Goal: Information Seeking & Learning: Learn about a topic

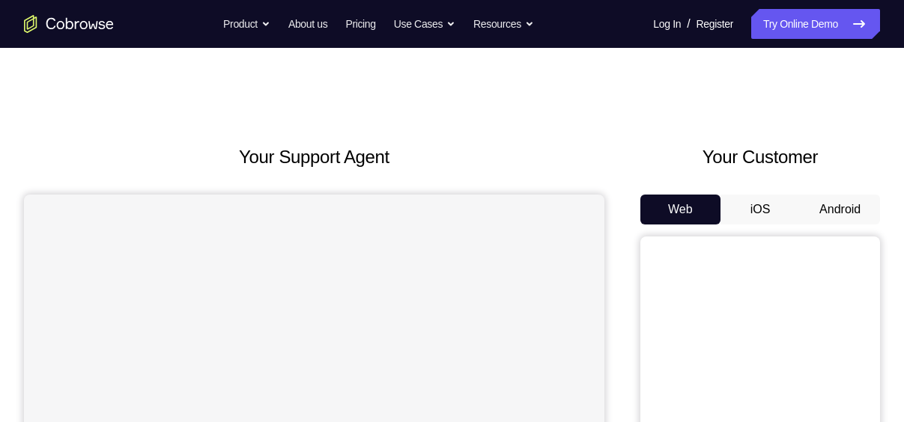
click at [845, 216] on button "Android" at bounding box center [840, 210] width 80 height 30
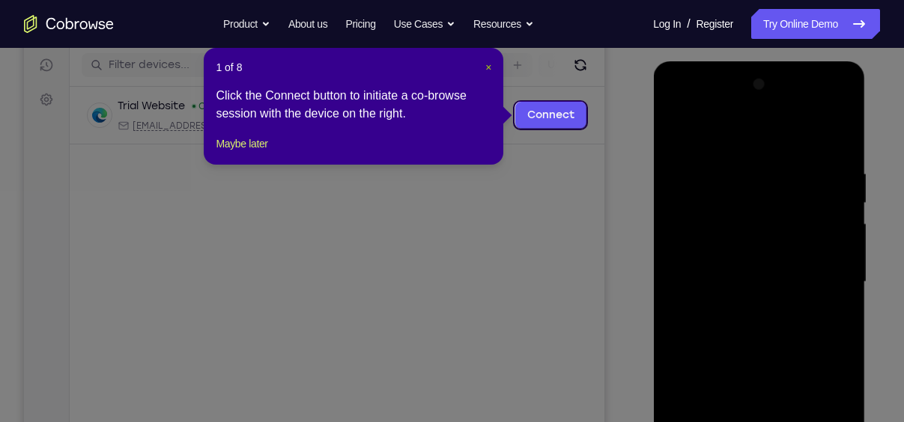
click at [489, 65] on span "×" at bounding box center [488, 67] width 6 height 12
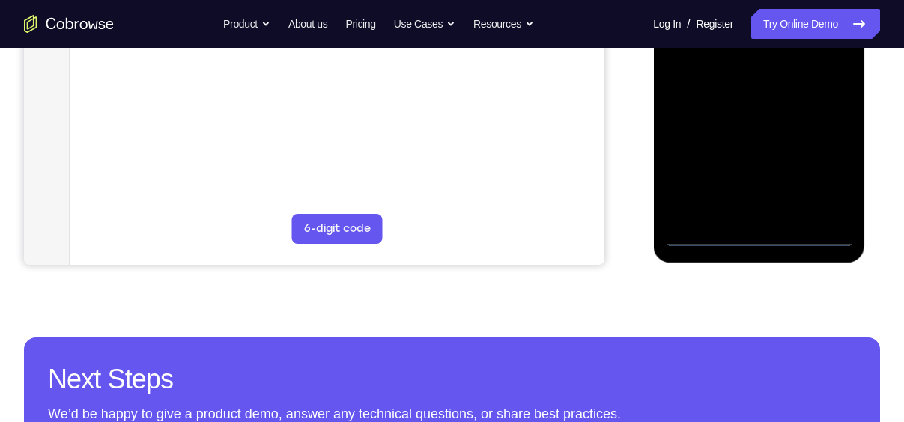
scroll to position [283, 0]
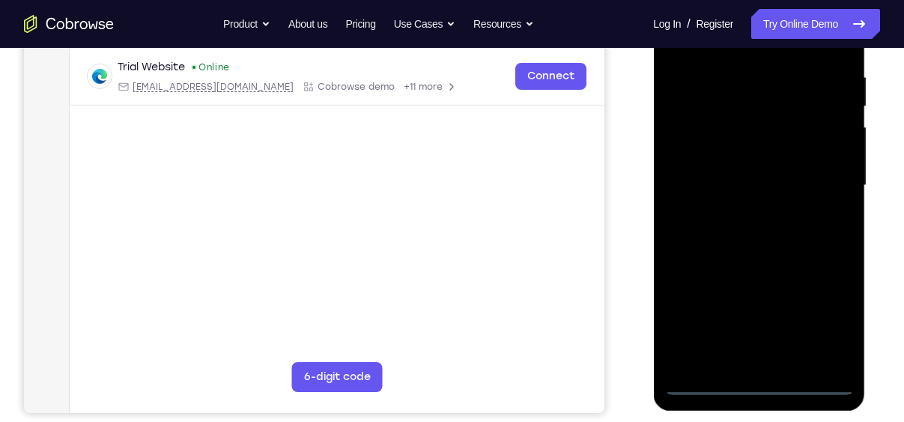
click at [711, 381] on div at bounding box center [758, 185] width 189 height 419
click at [819, 315] on div at bounding box center [758, 185] width 189 height 419
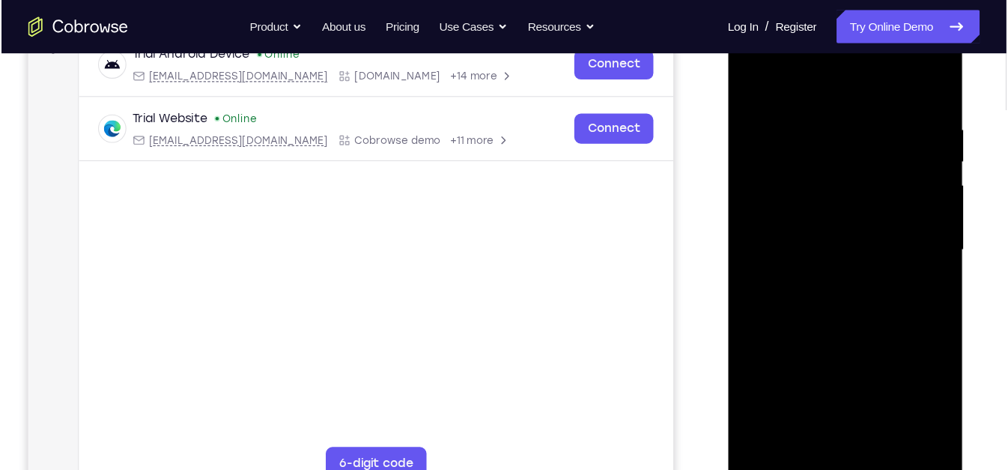
scroll to position [243, 0]
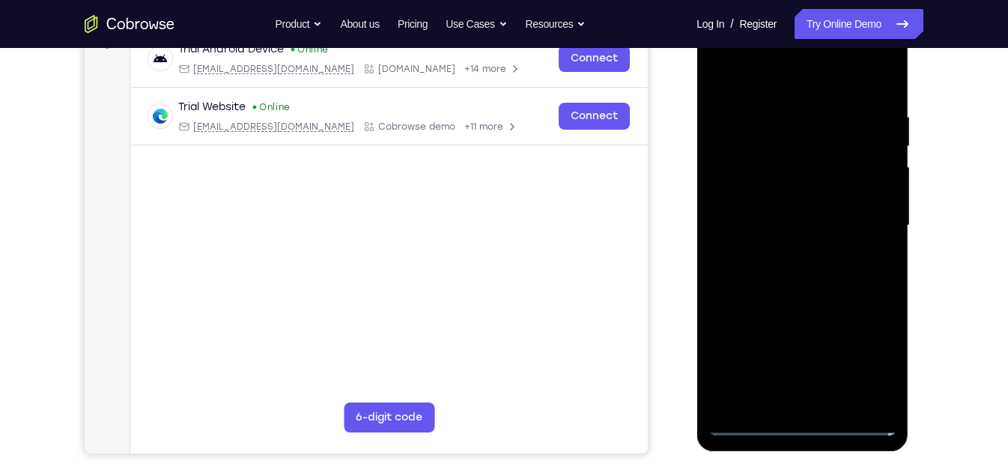
drag, startPoint x: 870, startPoint y: 2, endPoint x: 694, endPoint y: 141, distance: 224.0
click at [694, 141] on div at bounding box center [804, 223] width 240 height 461
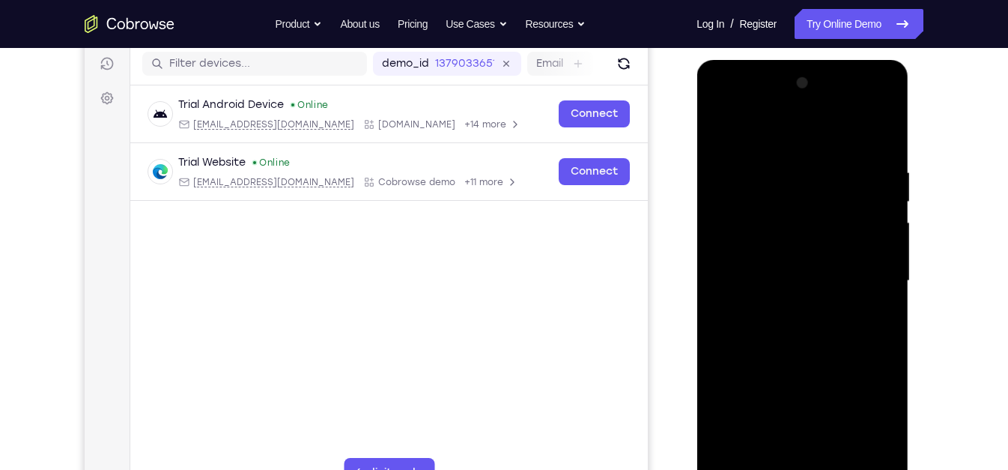
scroll to position [187, 0]
click at [760, 145] on div at bounding box center [802, 281] width 189 height 419
click at [865, 272] on div at bounding box center [802, 281] width 189 height 419
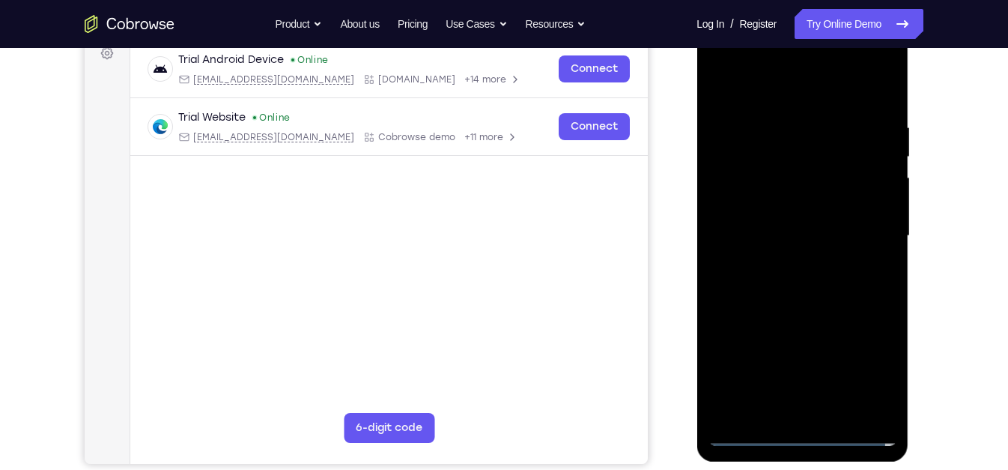
scroll to position [234, 0]
click at [783, 410] on div at bounding box center [802, 234] width 189 height 419
click at [774, 222] on div at bounding box center [802, 234] width 189 height 419
click at [769, 203] on div at bounding box center [802, 234] width 189 height 419
click at [799, 234] on div at bounding box center [802, 234] width 189 height 419
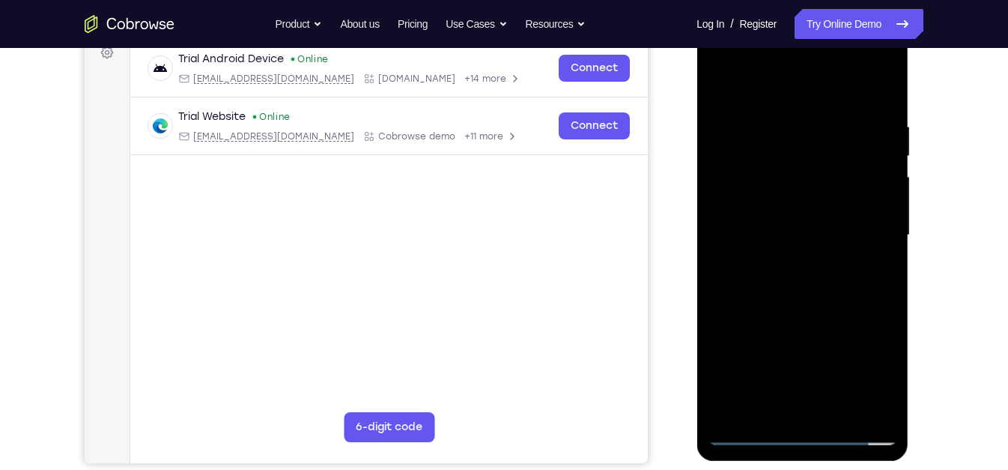
click at [818, 288] on div at bounding box center [802, 234] width 189 height 419
click at [832, 274] on div at bounding box center [802, 234] width 189 height 419
click at [831, 286] on div at bounding box center [802, 234] width 189 height 419
click at [880, 97] on div at bounding box center [802, 234] width 189 height 419
click at [873, 100] on div at bounding box center [802, 234] width 189 height 419
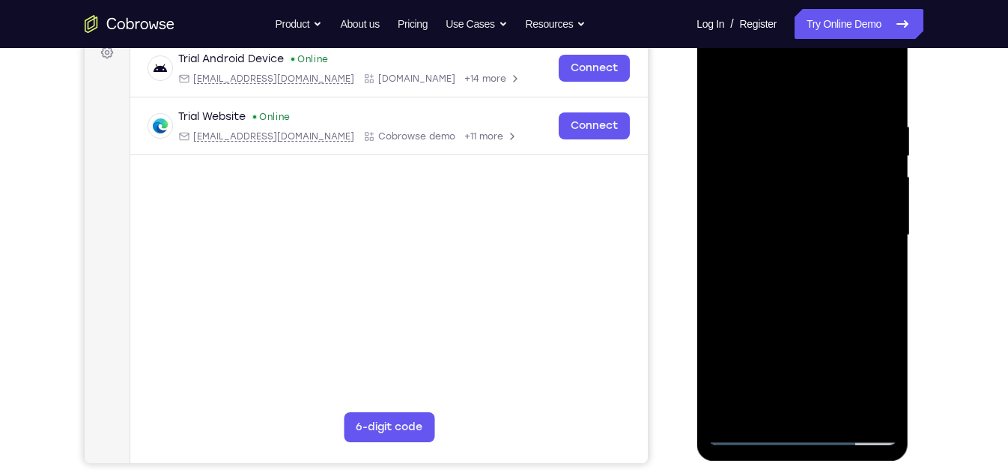
click at [887, 82] on div at bounding box center [802, 234] width 189 height 419
click at [718, 75] on div at bounding box center [802, 234] width 189 height 419
click at [837, 411] on div at bounding box center [802, 234] width 189 height 419
click at [825, 313] on div at bounding box center [802, 234] width 189 height 419
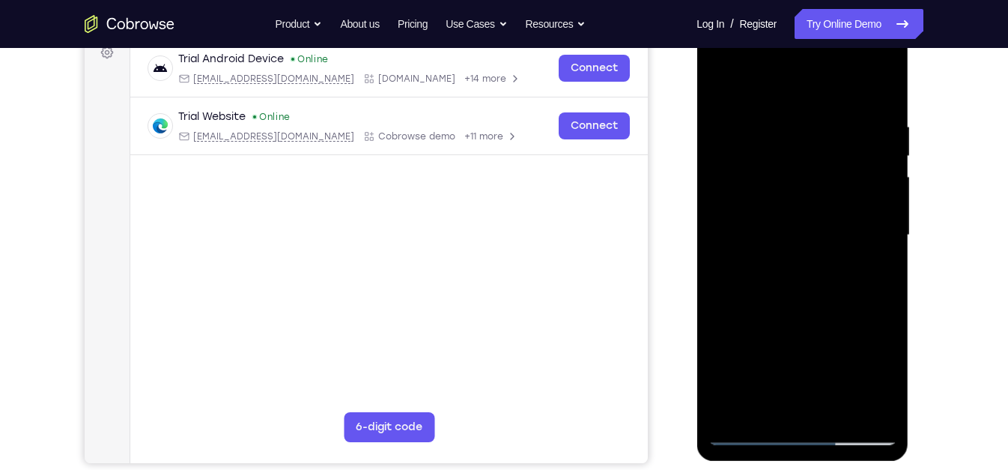
click at [807, 317] on div at bounding box center [802, 234] width 189 height 419
click at [813, 313] on div at bounding box center [802, 234] width 189 height 419
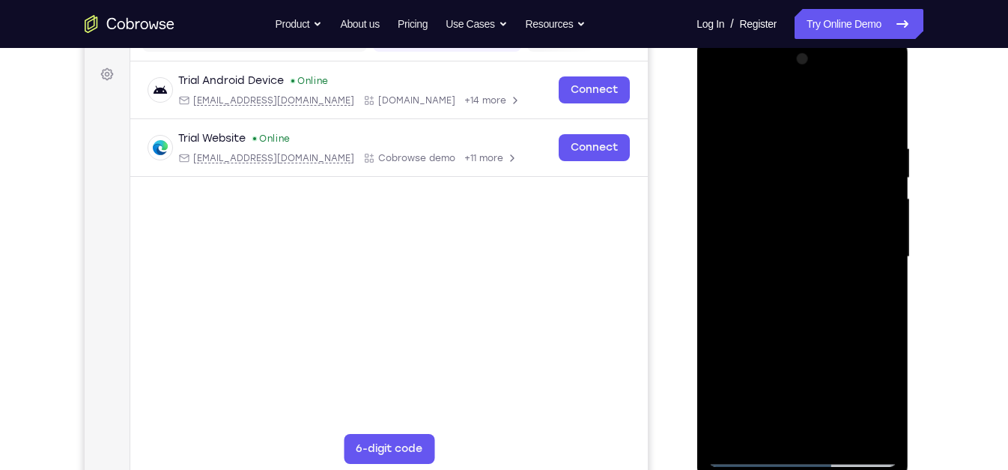
click at [720, 111] on div at bounding box center [802, 256] width 189 height 419
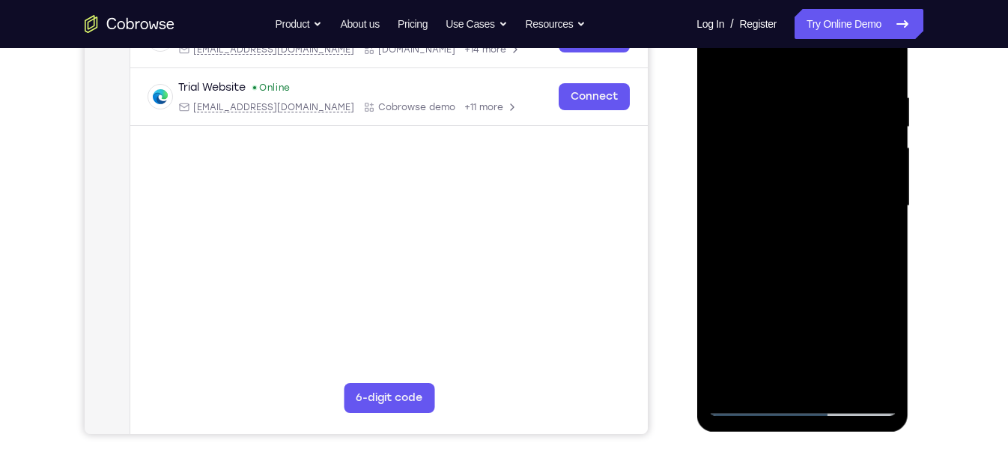
scroll to position [263, 0]
click at [748, 402] on div at bounding box center [802, 205] width 189 height 419
click at [748, 404] on div at bounding box center [802, 205] width 189 height 419
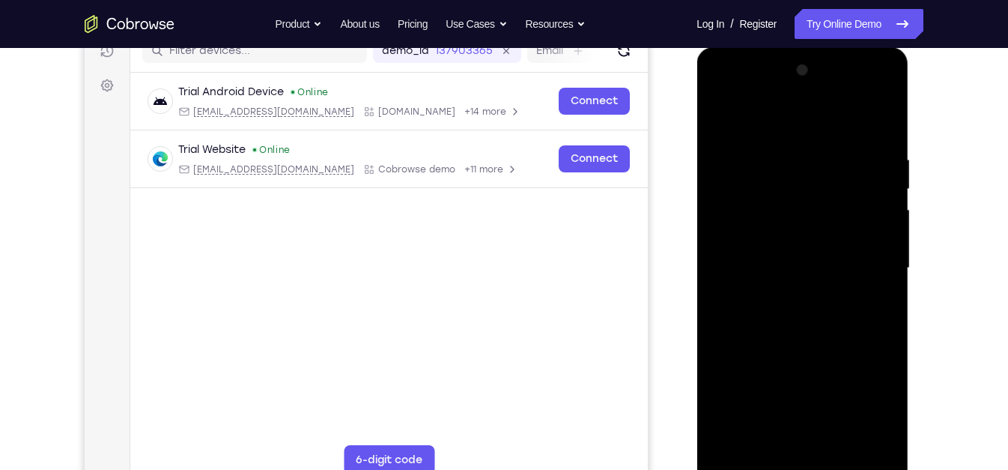
scroll to position [282, 0]
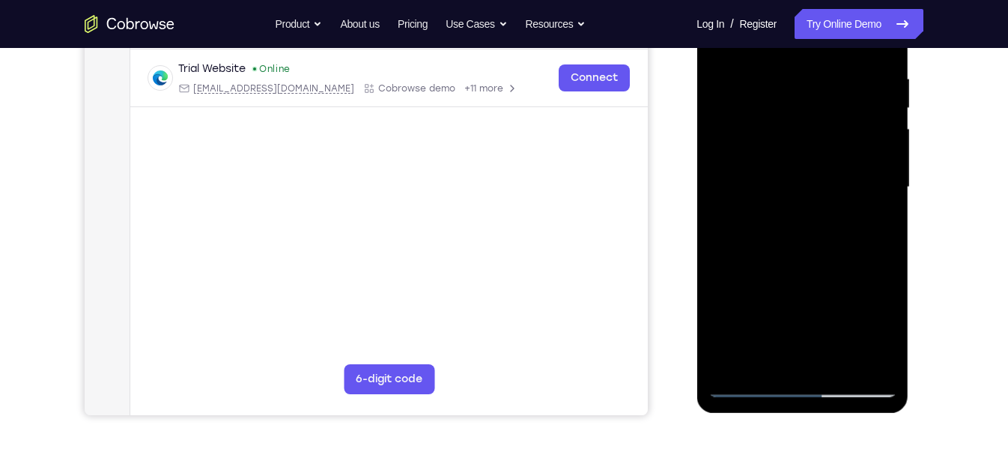
click at [756, 385] on div at bounding box center [802, 187] width 189 height 419
click at [751, 385] on div at bounding box center [802, 187] width 189 height 419
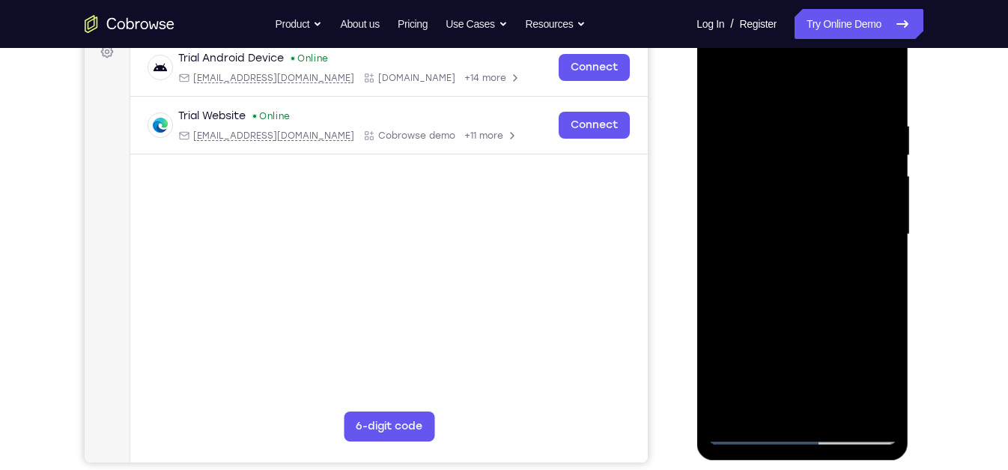
click at [724, 86] on div at bounding box center [802, 234] width 189 height 419
click at [721, 297] on div at bounding box center [802, 234] width 189 height 419
click at [887, 169] on div at bounding box center [802, 234] width 189 height 419
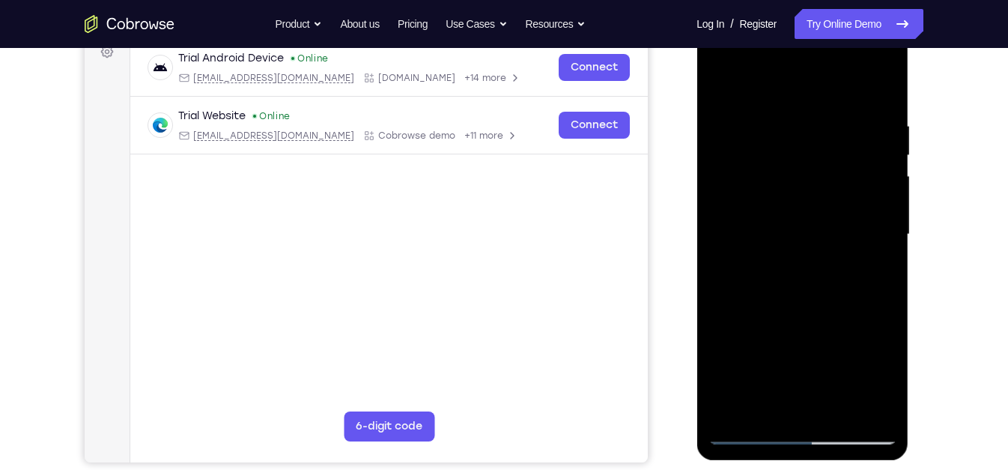
click at [887, 169] on div at bounding box center [802, 234] width 189 height 419
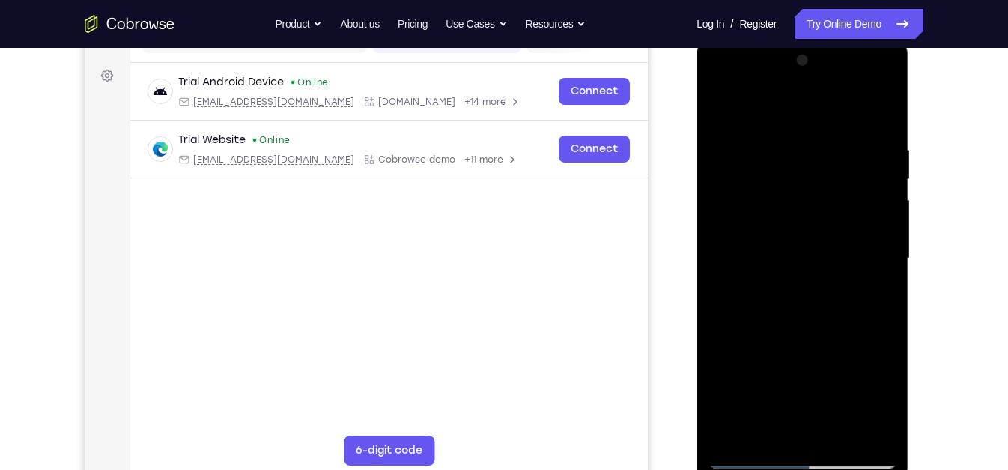
click at [891, 192] on div at bounding box center [802, 258] width 189 height 419
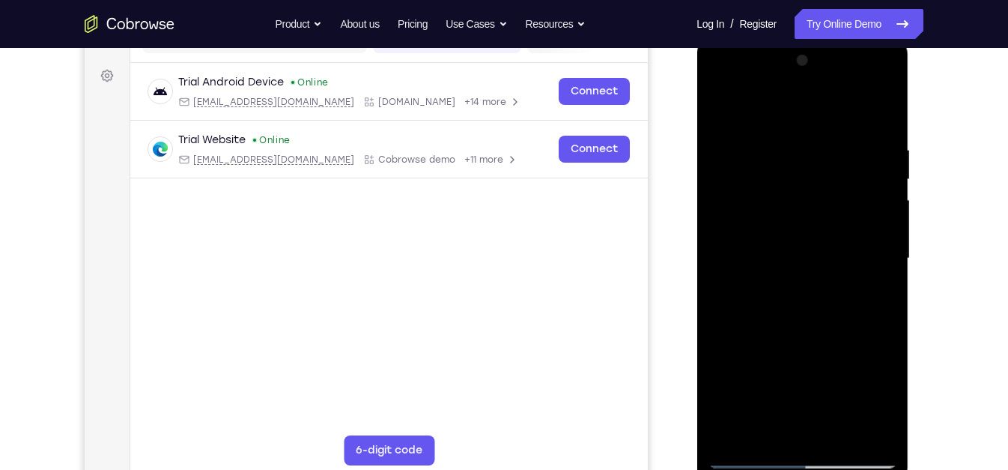
click at [891, 192] on div at bounding box center [802, 258] width 189 height 419
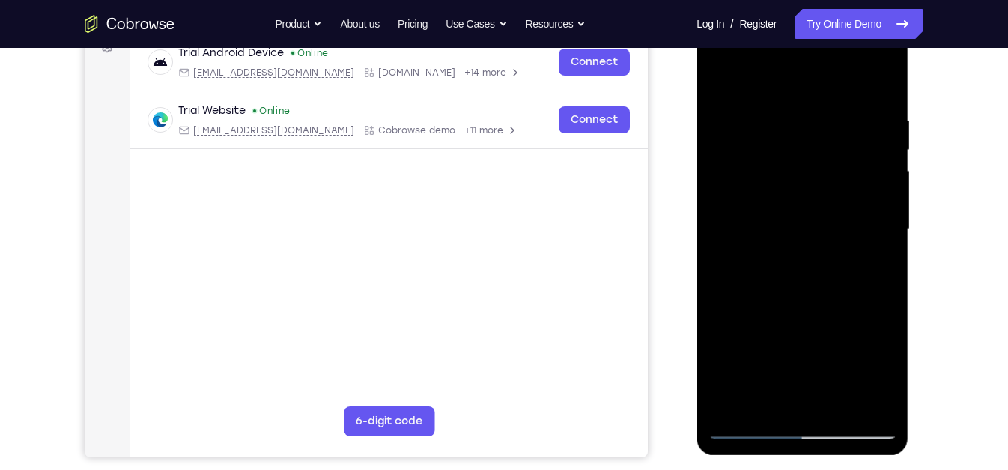
scroll to position [240, 0]
click at [720, 356] on div at bounding box center [802, 228] width 189 height 419
click at [885, 194] on div at bounding box center [802, 228] width 189 height 419
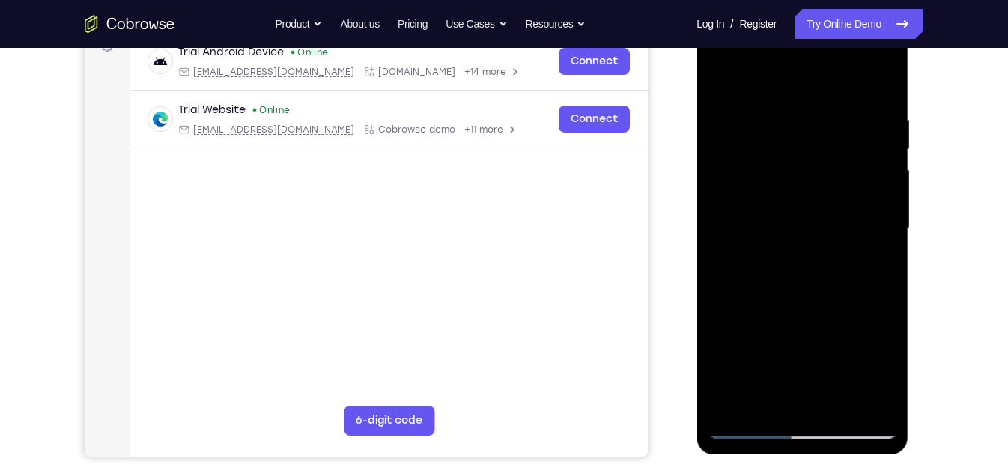
click at [885, 194] on div at bounding box center [802, 228] width 189 height 419
click at [888, 237] on div at bounding box center [802, 228] width 189 height 419
click at [888, 216] on div at bounding box center [802, 228] width 189 height 419
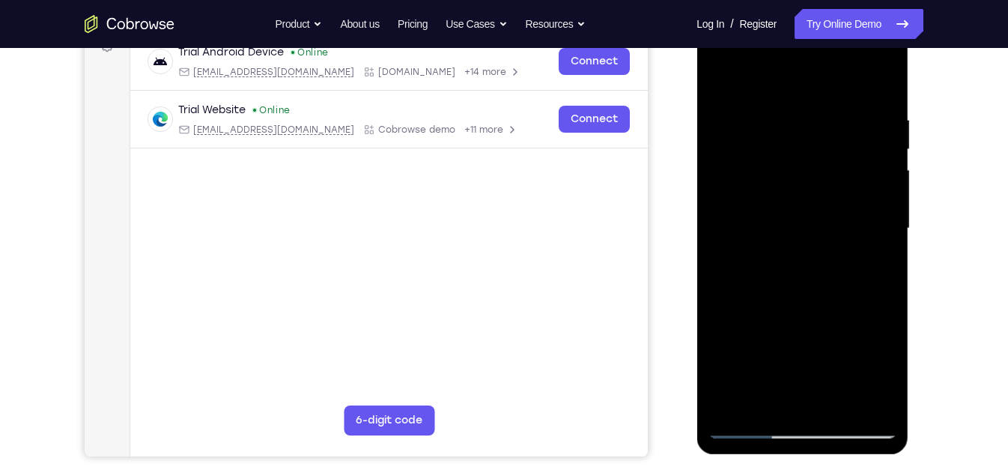
click at [890, 137] on div at bounding box center [802, 228] width 189 height 419
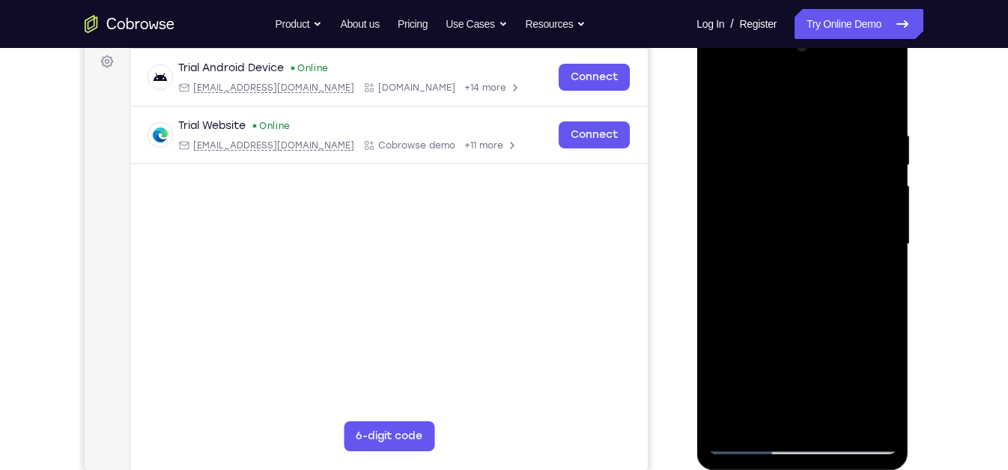
scroll to position [223, 0]
click at [888, 155] on div at bounding box center [802, 245] width 189 height 419
click at [884, 151] on div at bounding box center [802, 245] width 189 height 419
click at [885, 151] on div at bounding box center [802, 245] width 189 height 419
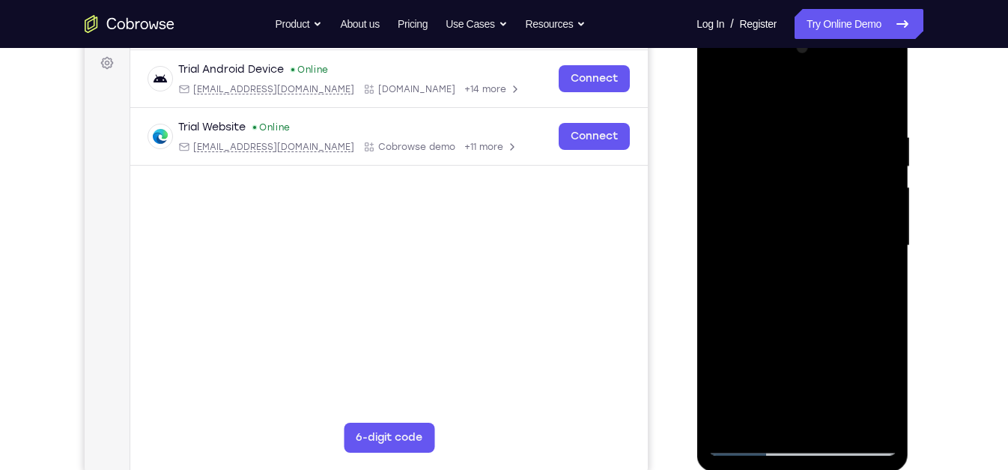
click at [885, 151] on div at bounding box center [802, 245] width 189 height 419
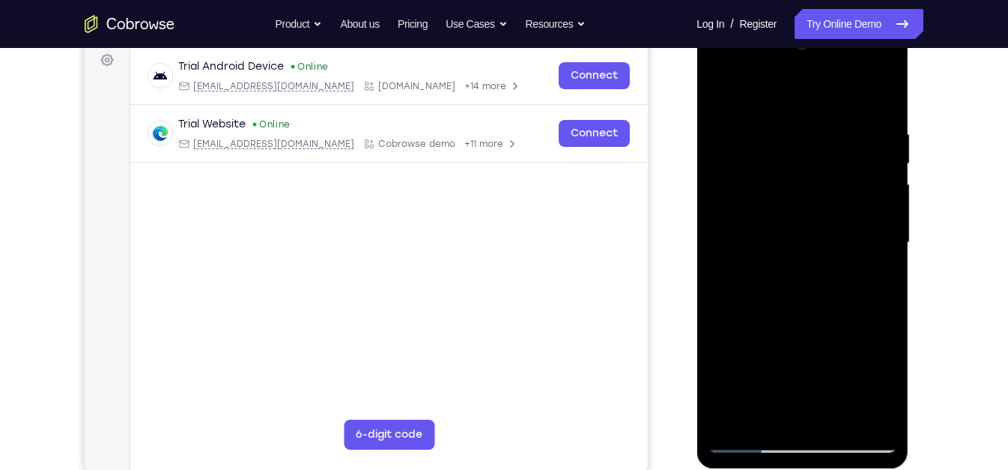
scroll to position [227, 0]
click at [884, 240] on div at bounding box center [802, 241] width 189 height 419
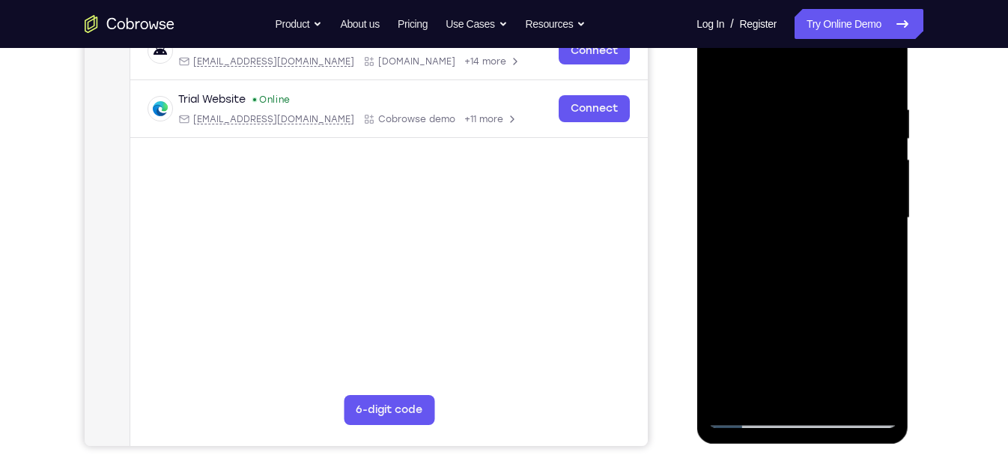
scroll to position [252, 0]
click at [873, 391] on div at bounding box center [802, 216] width 189 height 419
click at [752, 265] on div at bounding box center [802, 216] width 189 height 419
click at [888, 240] on div at bounding box center [802, 216] width 189 height 419
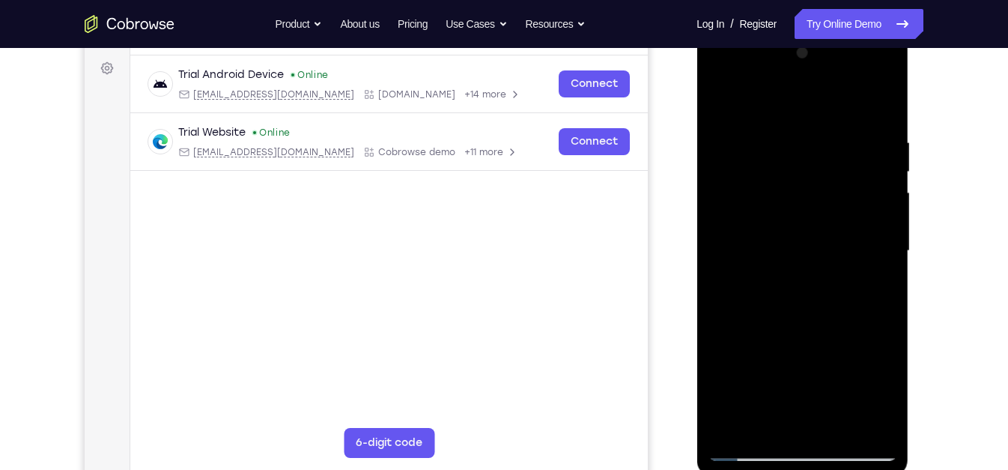
scroll to position [217, 0]
click at [888, 216] on div at bounding box center [802, 251] width 189 height 419
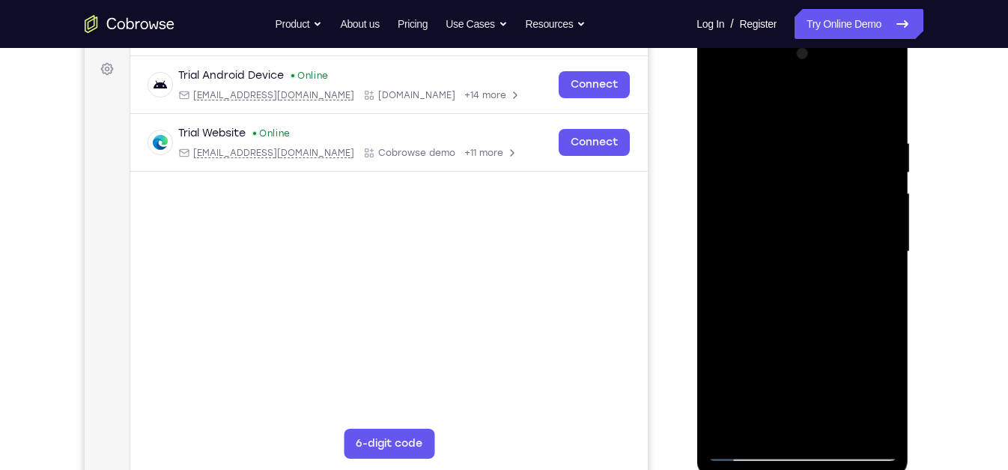
click at [888, 216] on div at bounding box center [802, 251] width 189 height 419
click at [718, 97] on div at bounding box center [802, 251] width 189 height 419
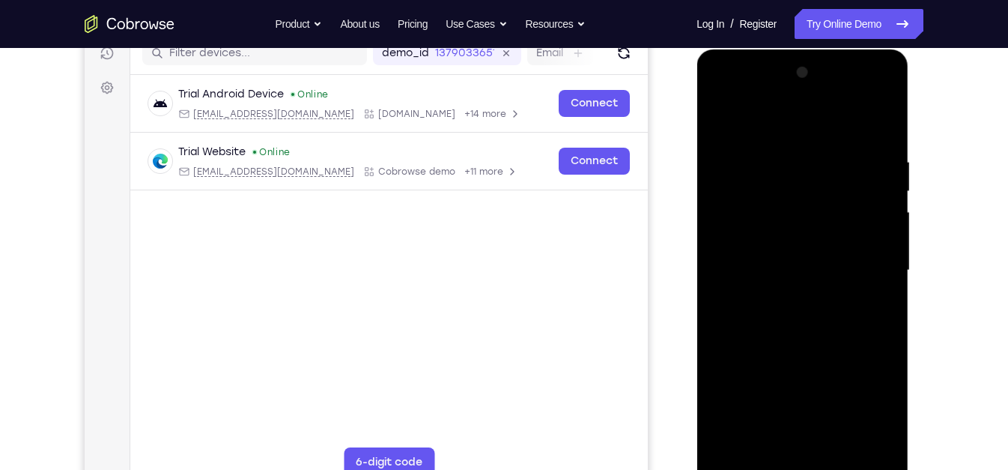
scroll to position [198, 0]
click at [727, 200] on div at bounding box center [802, 270] width 189 height 419
click at [876, 228] on div at bounding box center [802, 270] width 189 height 419
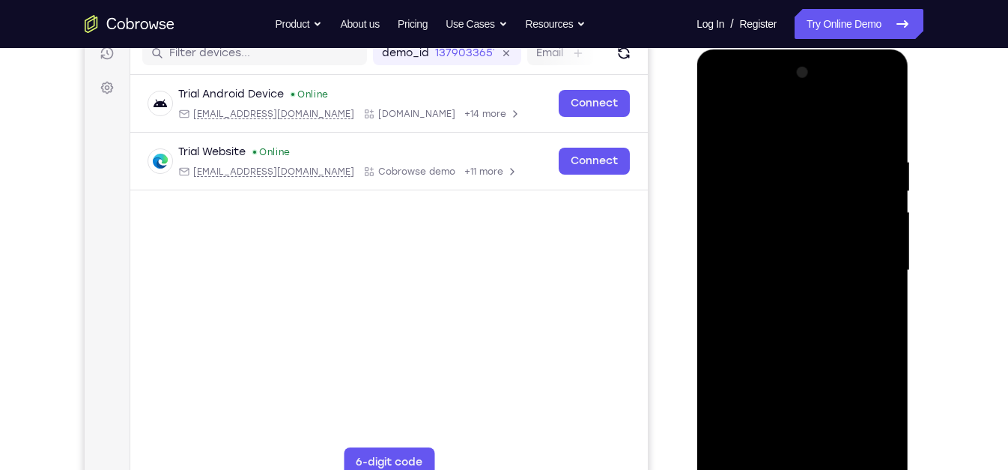
click at [876, 228] on div at bounding box center [802, 270] width 189 height 419
click at [887, 77] on div at bounding box center [802, 270] width 189 height 419
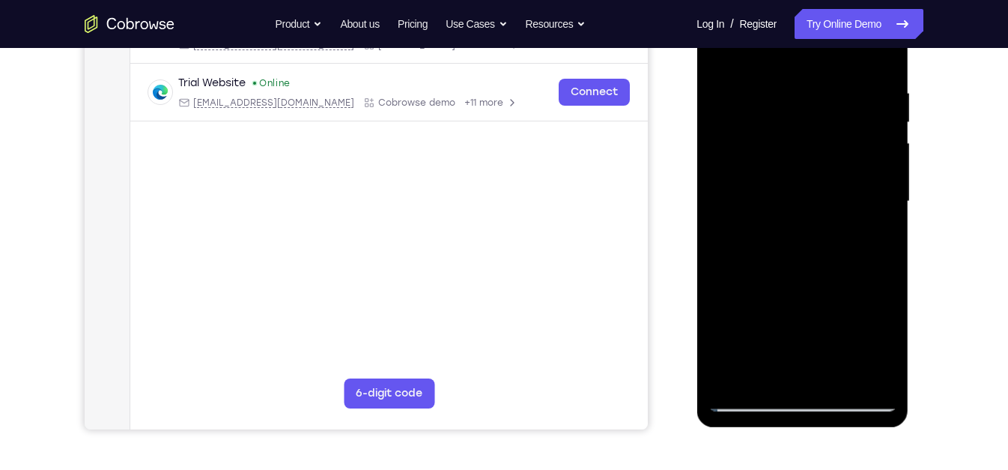
scroll to position [267, 0]
click at [736, 379] on div at bounding box center [802, 201] width 189 height 419
click at [777, 73] on div at bounding box center [802, 201] width 189 height 419
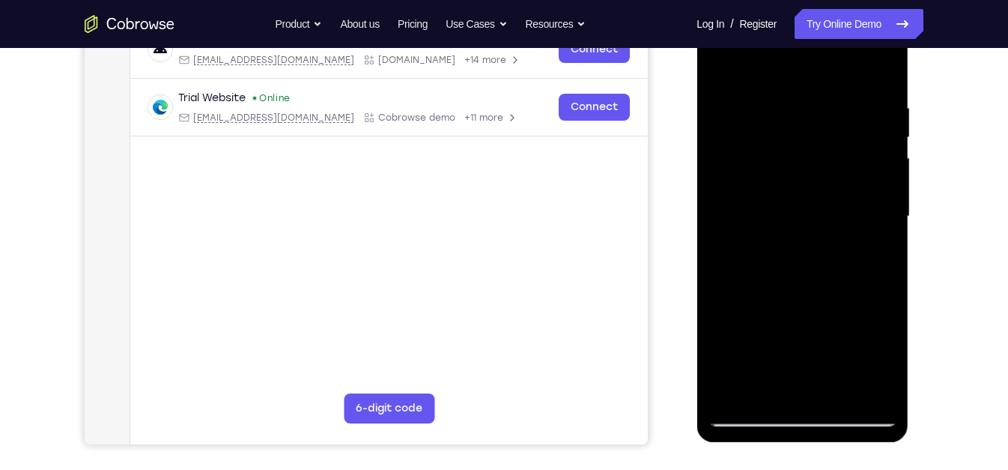
scroll to position [250, 0]
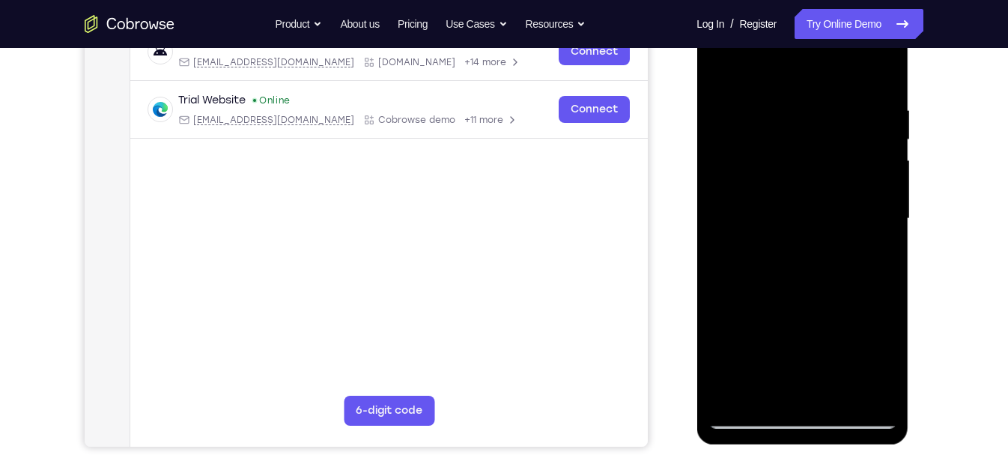
click at [884, 225] on div at bounding box center [802, 218] width 189 height 419
